Goal: Find specific page/section: Find specific page/section

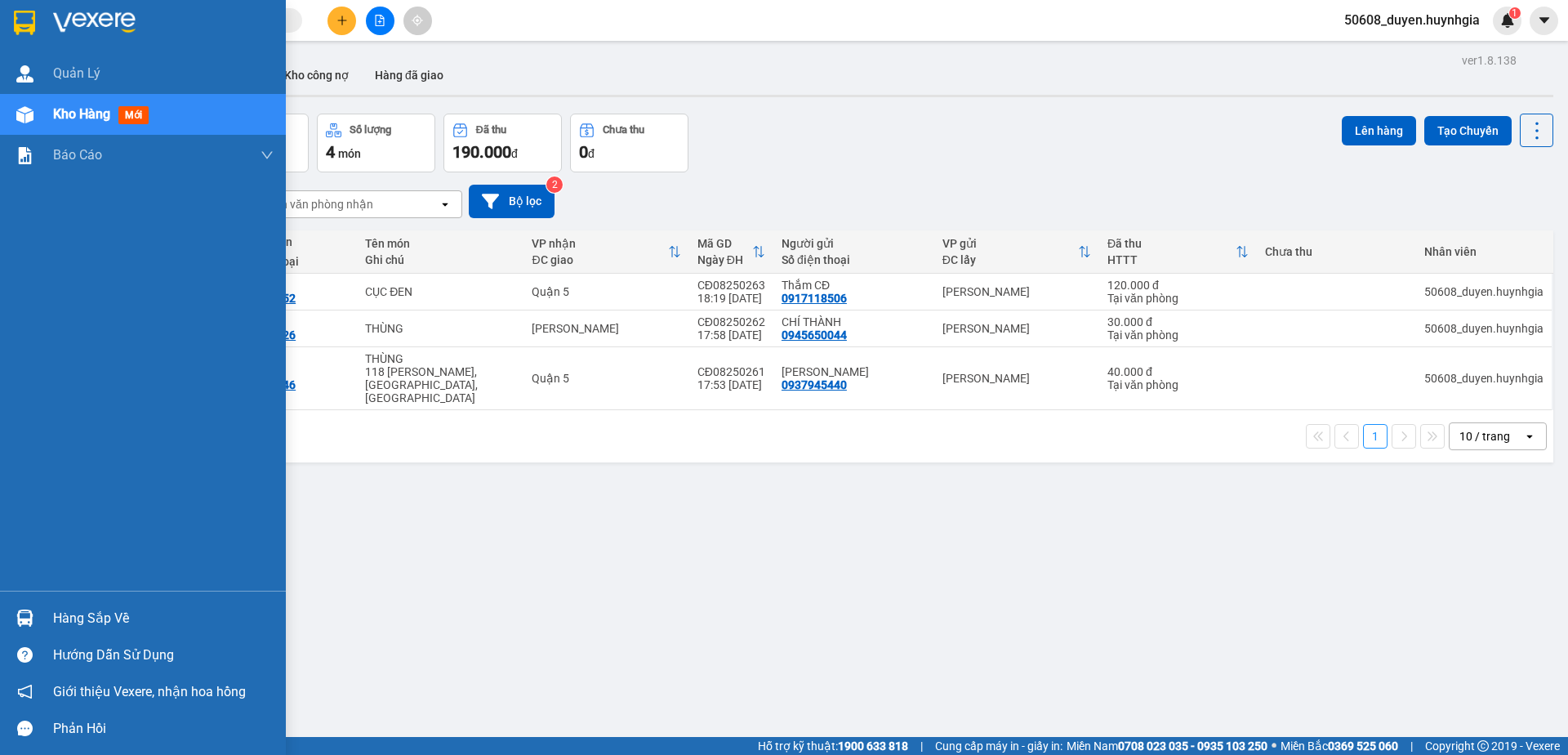
click at [13, 18] on div at bounding box center [24, 22] width 29 height 29
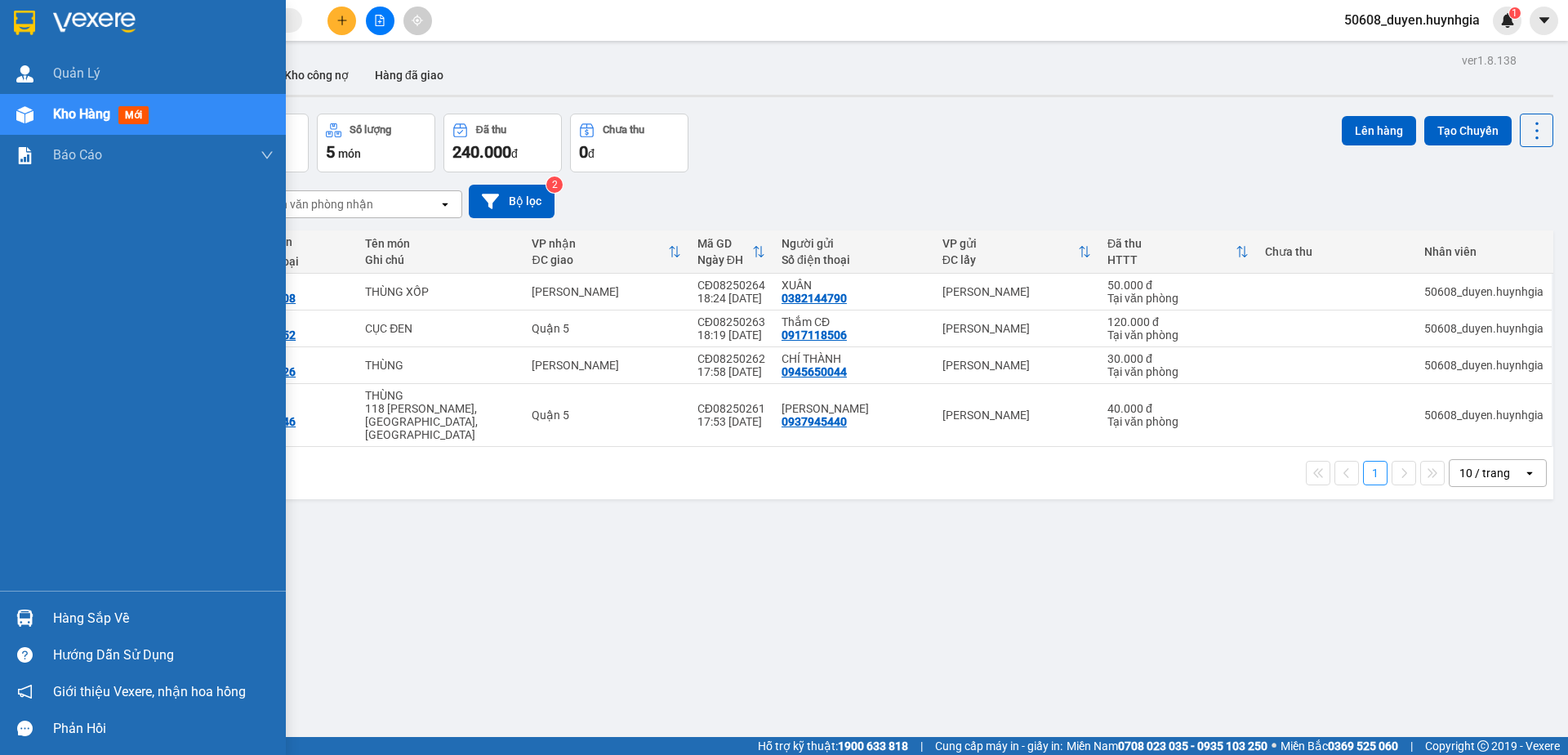
click at [23, 1] on div at bounding box center [142, 26] width 286 height 53
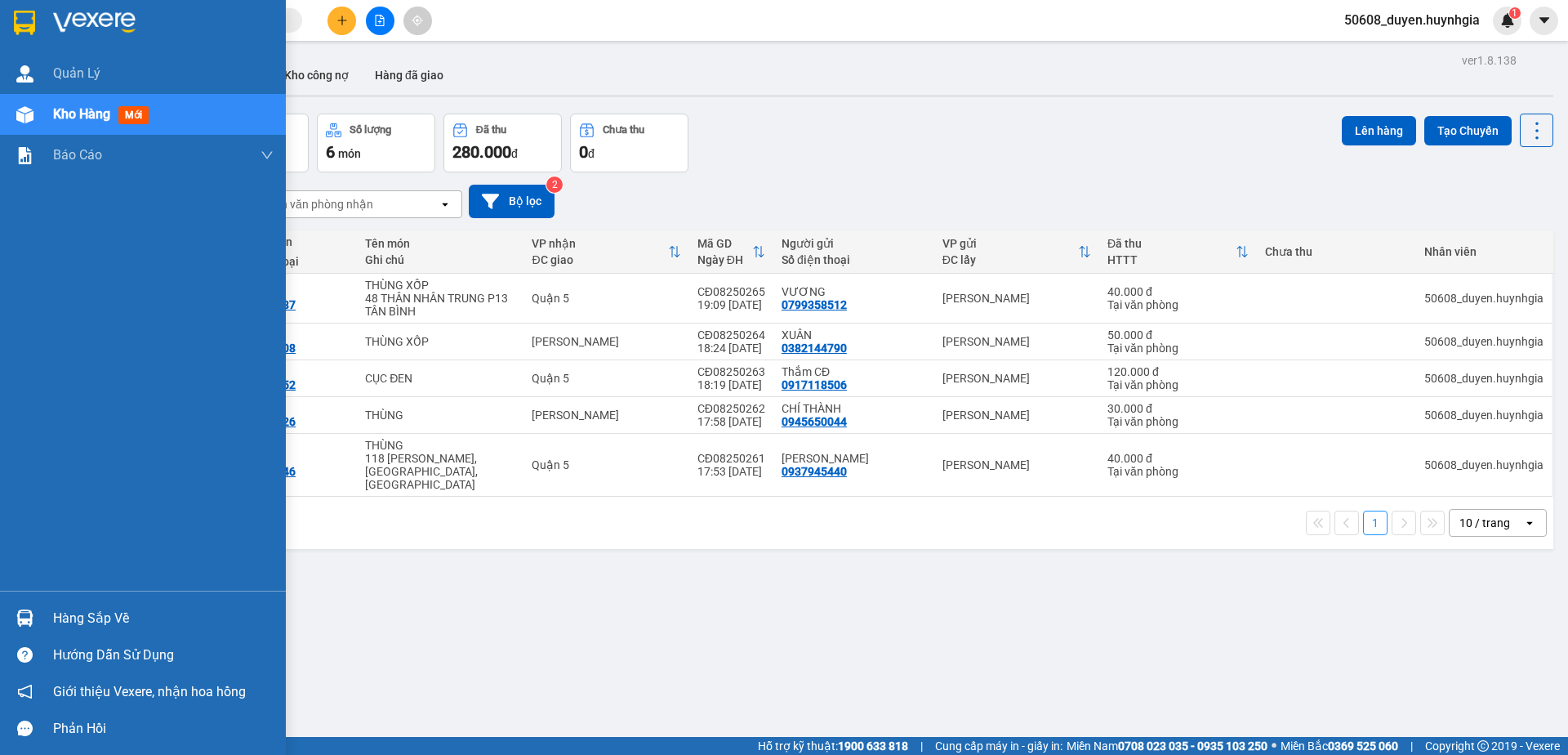
click at [28, 23] on img at bounding box center [24, 23] width 21 height 24
